Goal: Information Seeking & Learning: Learn about a topic

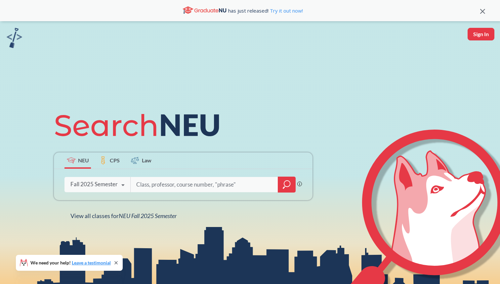
click at [142, 188] on input "search" at bounding box center [205, 184] width 138 height 14
type input "4100"
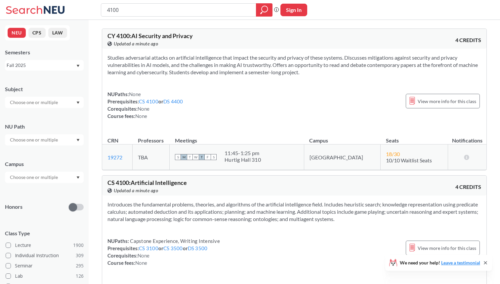
click at [106, 7] on input "4100" at bounding box center [178, 9] width 145 height 11
type input "cs4100"
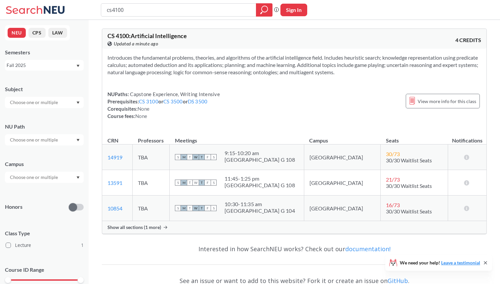
click at [161, 225] on span "Show all sections (1 more)" at bounding box center [135, 227] width 54 height 6
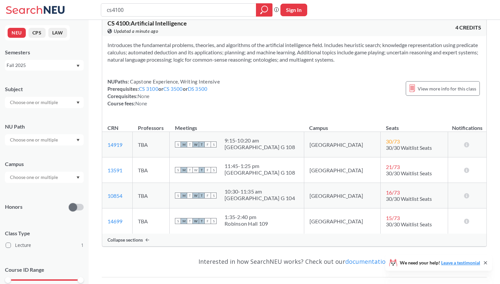
scroll to position [16, 0]
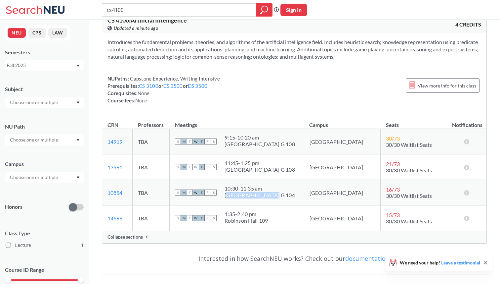
drag, startPoint x: 283, startPoint y: 196, endPoint x: 247, endPoint y: 195, distance: 35.8
click at [247, 195] on div "[GEOGRAPHIC_DATA] G 104" at bounding box center [260, 195] width 70 height 7
drag, startPoint x: 375, startPoint y: 188, endPoint x: 369, endPoint y: 188, distance: 5.6
click at [386, 188] on span "16 / 73" at bounding box center [393, 189] width 14 height 6
click at [389, 189] on td "16 / 73 30/30 Waitlist Seats" at bounding box center [415, 192] width 68 height 25
